Goal: Task Accomplishment & Management: Manage account settings

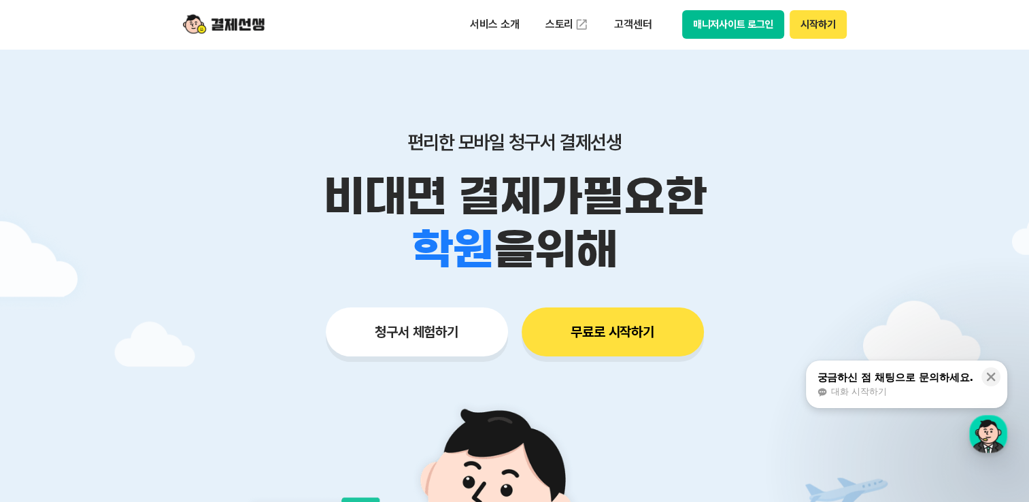
click at [751, 29] on button "매니저사이트 로그인" at bounding box center [733, 24] width 103 height 29
click at [751, 27] on button "매니저사이트 로그인" at bounding box center [733, 24] width 103 height 29
click at [738, 25] on button "매니저사이트 로그인" at bounding box center [733, 24] width 103 height 29
